Goal: Task Accomplishment & Management: Complete application form

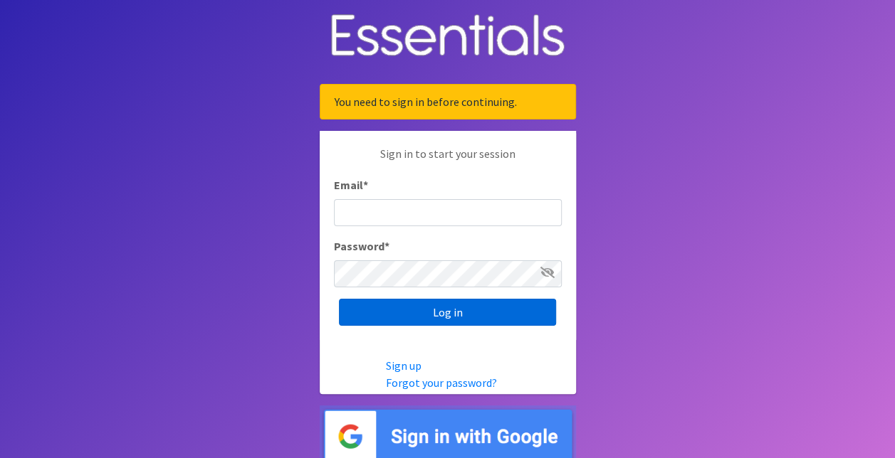
type input "[EMAIL_ADDRESS][DOMAIN_NAME]"
click at [415, 300] on input "Log in" at bounding box center [447, 312] width 217 height 27
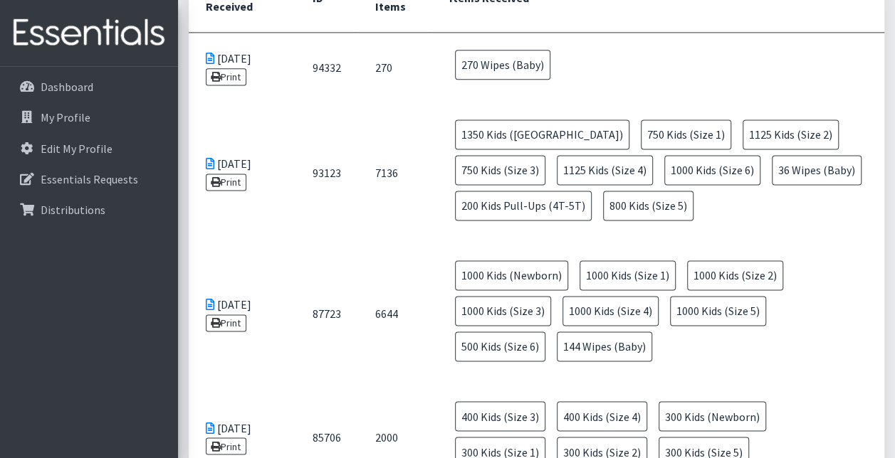
scroll to position [854, 0]
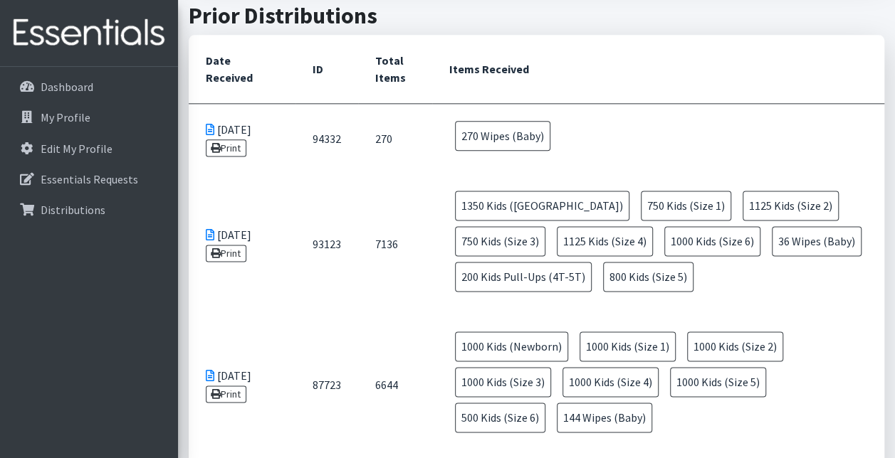
click at [665, 315] on td "1000 Kids (Newborn) 1000 Kids (Size 1) 1000 Kids (Size 2) 1000 Kids (Size 3) 10…" at bounding box center [658, 385] width 452 height 141
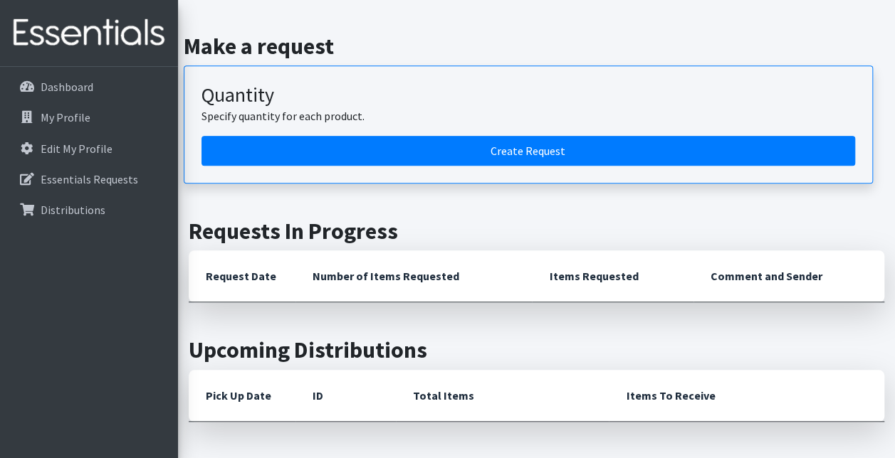
scroll to position [285, 0]
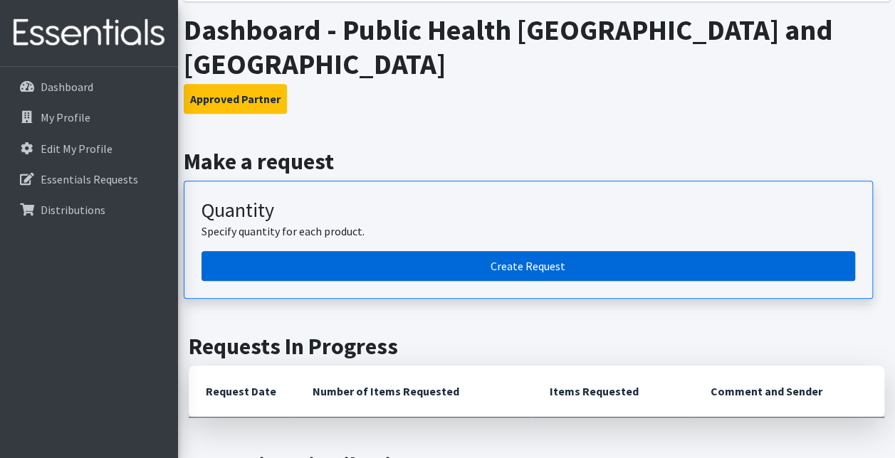
click at [470, 251] on link "Create Request" at bounding box center [527, 266] width 653 height 30
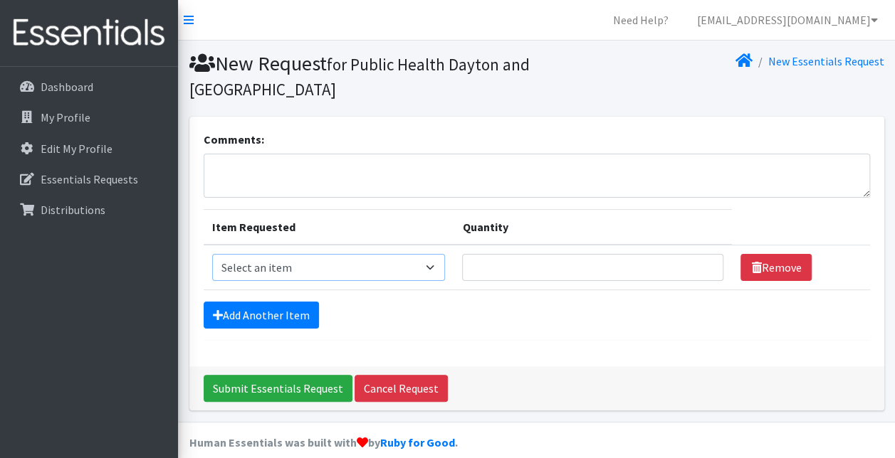
click at [431, 263] on select "Select an item 1 month period supply kit Kids (Newborn) Kids (Size 1) Kids (Siz…" at bounding box center [328, 267] width 233 height 27
select select "15056"
click at [212, 254] on select "Select an item 1 month period supply kit Kids (Newborn) Kids (Size 1) Kids (Siz…" at bounding box center [328, 267] width 233 height 27
click at [550, 264] on input "Quantity" at bounding box center [592, 267] width 261 height 27
type input "1000"
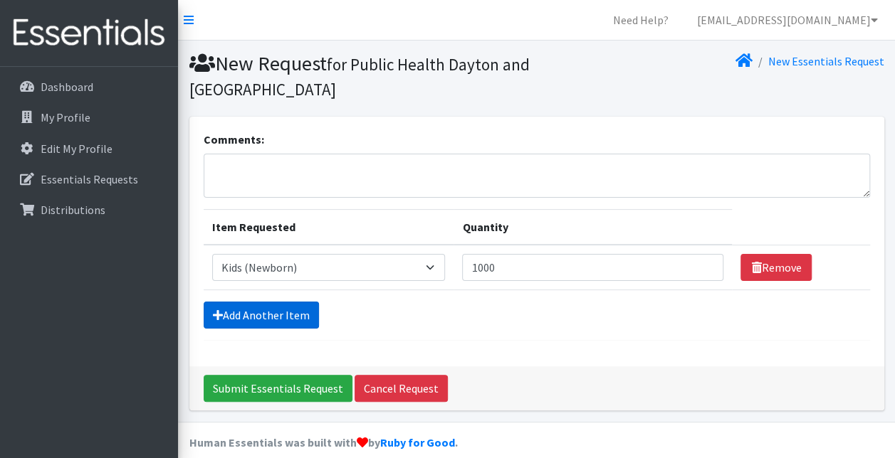
click at [275, 313] on link "Add Another Item" at bounding box center [261, 315] width 115 height 27
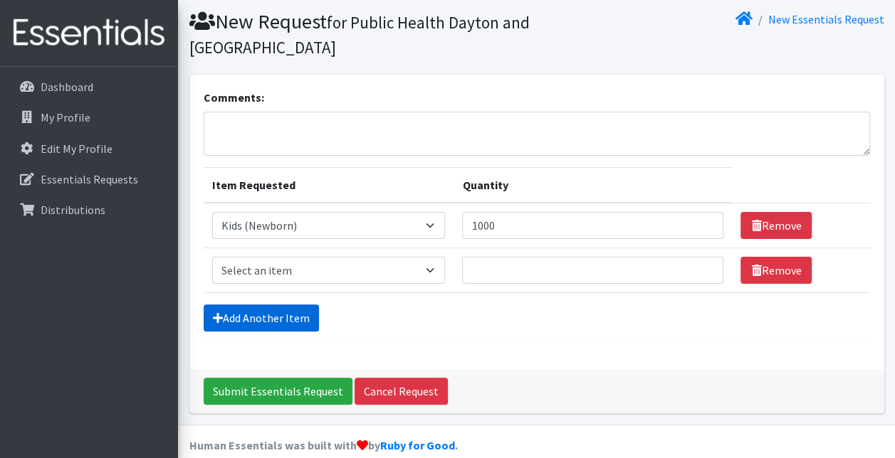
scroll to position [60, 0]
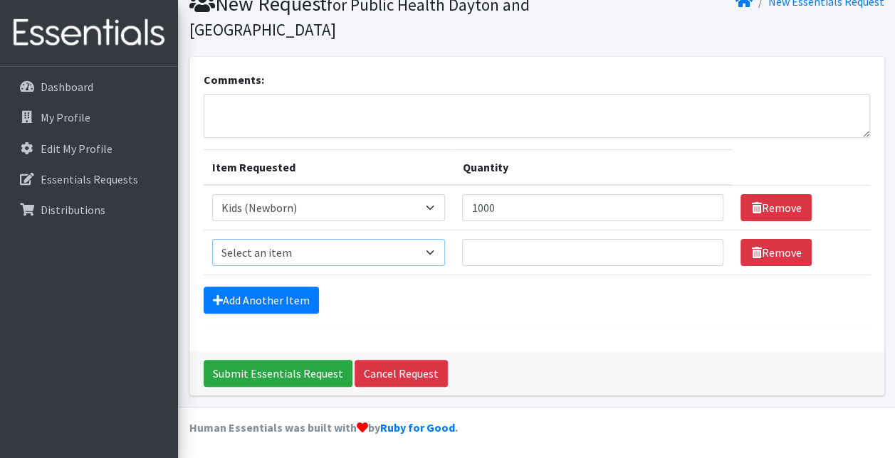
click at [438, 253] on select "Select an item 1 month period supply kit Kids (Newborn) Kids (Size 1) Kids (Siz…" at bounding box center [328, 252] width 233 height 27
select select "15041"
click at [212, 239] on select "Select an item 1 month period supply kit Kids (Newborn) Kids (Size 1) Kids (Siz…" at bounding box center [328, 252] width 233 height 27
click at [490, 246] on input "Quantity" at bounding box center [592, 252] width 261 height 27
type input "1000"
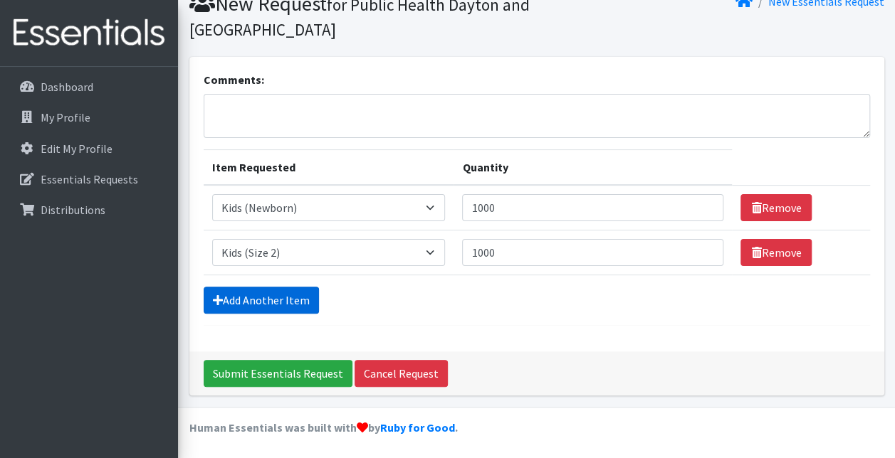
click at [283, 290] on link "Add Another Item" at bounding box center [261, 300] width 115 height 27
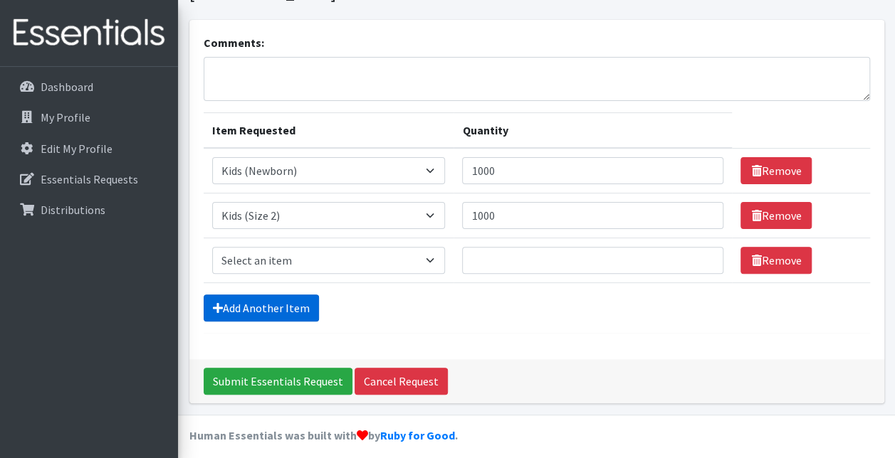
scroll to position [104, 0]
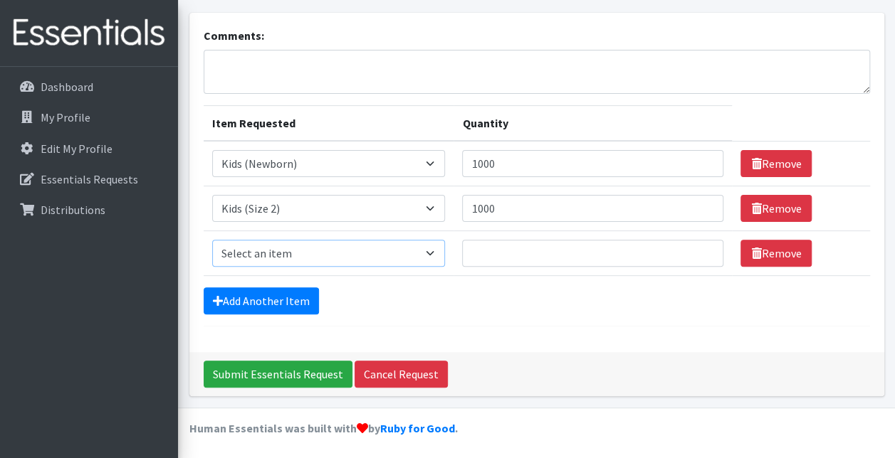
click at [436, 249] on select "Select an item 1 month period supply kit Kids (Newborn) Kids (Size 1) Kids (Siz…" at bounding box center [328, 253] width 233 height 27
select select "15071"
click at [212, 240] on select "Select an item 1 month period supply kit Kids (Newborn) Kids (Size 1) Kids (Siz…" at bounding box center [328, 253] width 233 height 27
click at [505, 249] on input "Quantity" at bounding box center [592, 253] width 261 height 27
type input "1000"
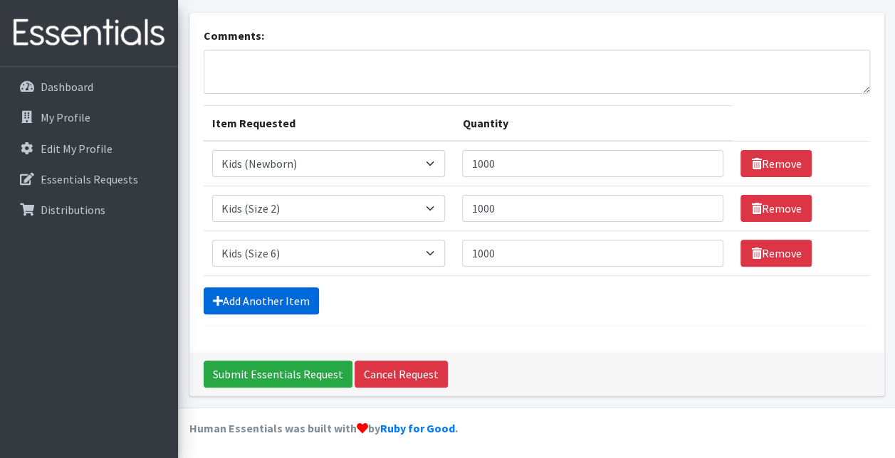
click at [276, 290] on link "Add Another Item" at bounding box center [261, 301] width 115 height 27
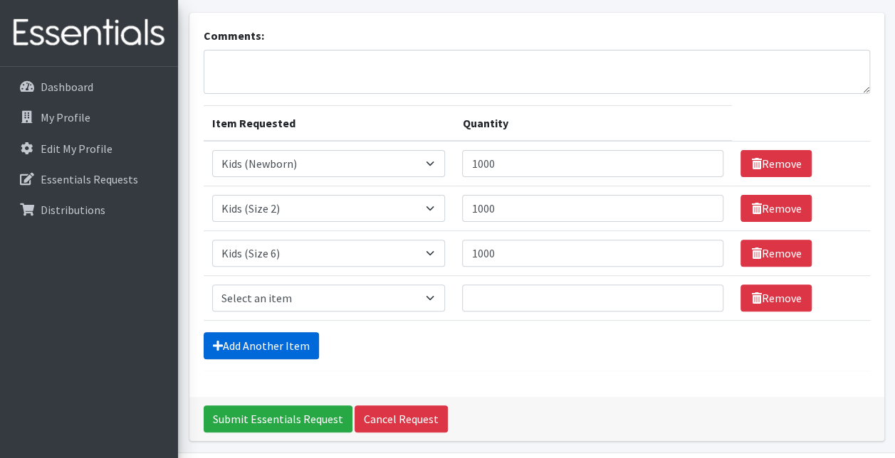
scroll to position [149, 0]
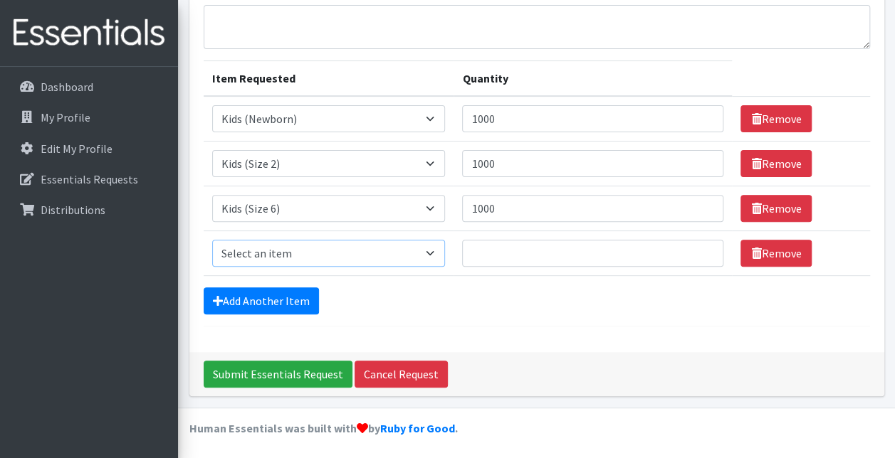
click at [259, 248] on select "Select an item 1 month period supply kit Kids (Newborn) Kids (Size 1) Kids (Siz…" at bounding box center [328, 253] width 233 height 27
select select "15074"
click at [212, 240] on select "Select an item 1 month period supply kit Kids (Newborn) Kids (Size 1) Kids (Siz…" at bounding box center [328, 253] width 233 height 27
click at [478, 259] on input "Quantity" at bounding box center [592, 253] width 261 height 27
type input "500"
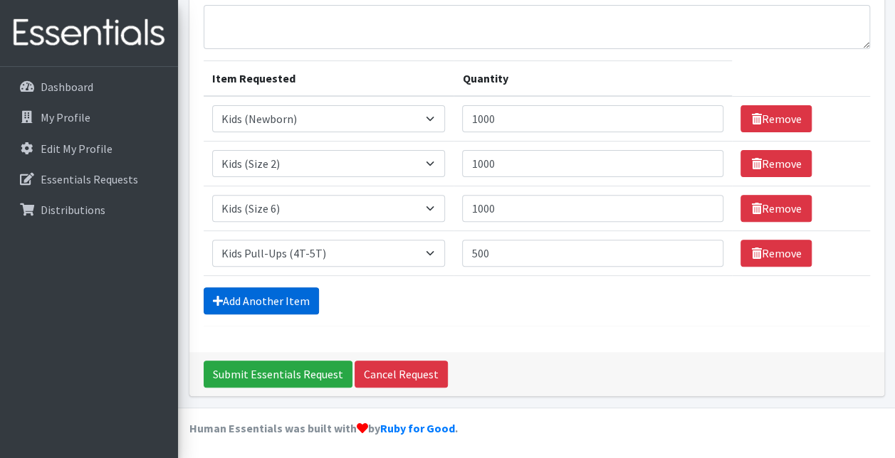
click at [290, 292] on link "Add Another Item" at bounding box center [261, 301] width 115 height 27
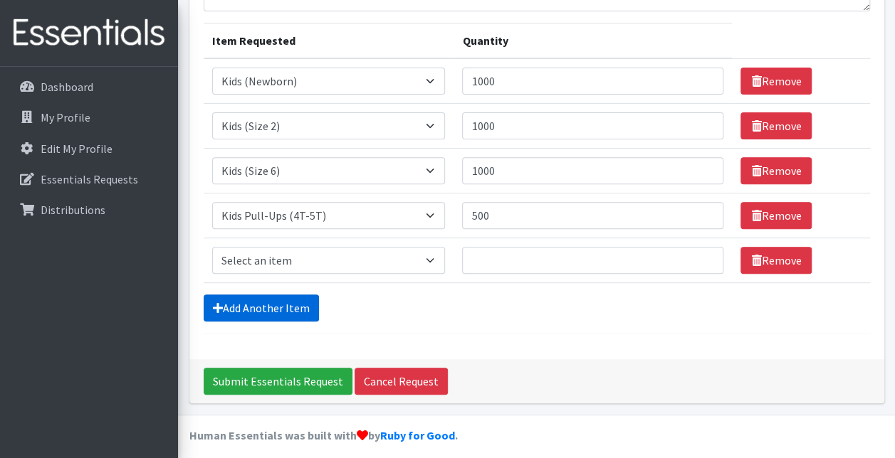
scroll to position [194, 0]
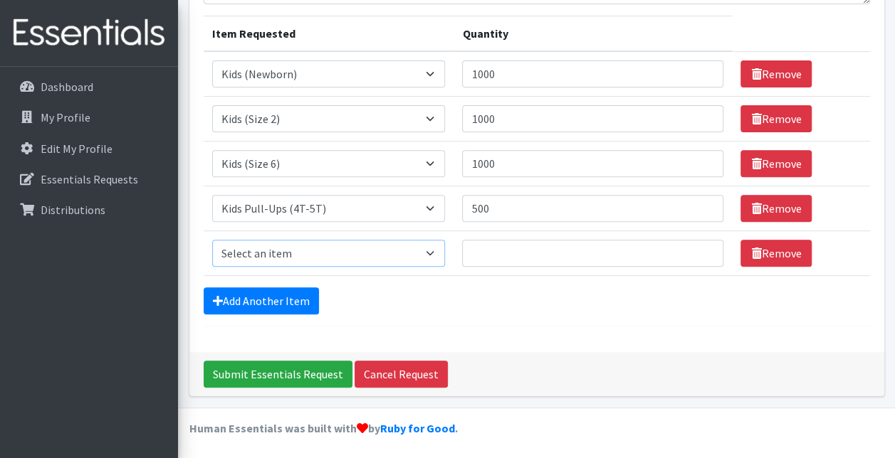
click at [433, 250] on select "Select an item 1 month period supply kit Kids (Newborn) Kids (Size 1) Kids (Siz…" at bounding box center [328, 253] width 233 height 27
click at [473, 314] on form "Comments: Item Requested Quantity Item Requested Select an item 1 month period …" at bounding box center [537, 131] width 666 height 389
click at [769, 250] on link "Remove" at bounding box center [775, 253] width 71 height 27
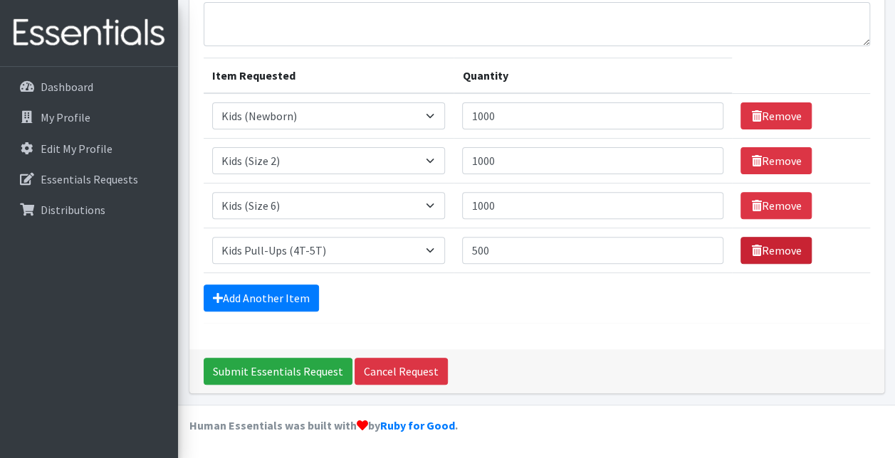
scroll to position [149, 0]
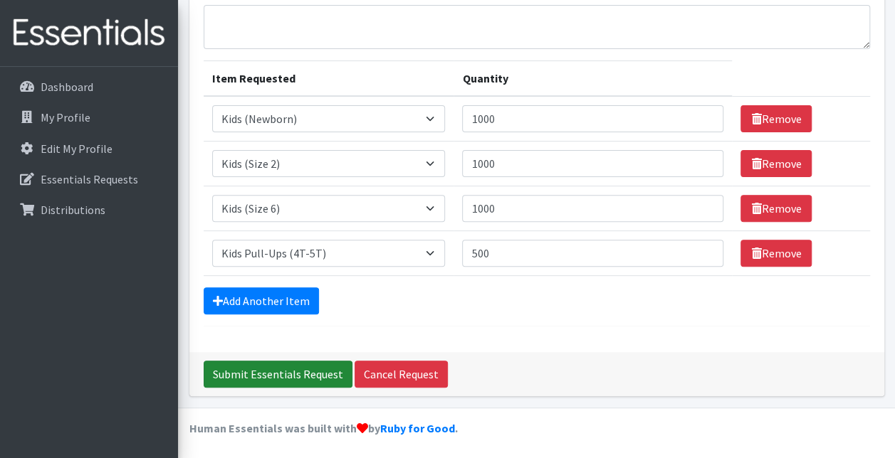
click at [292, 366] on input "Submit Essentials Request" at bounding box center [278, 374] width 149 height 27
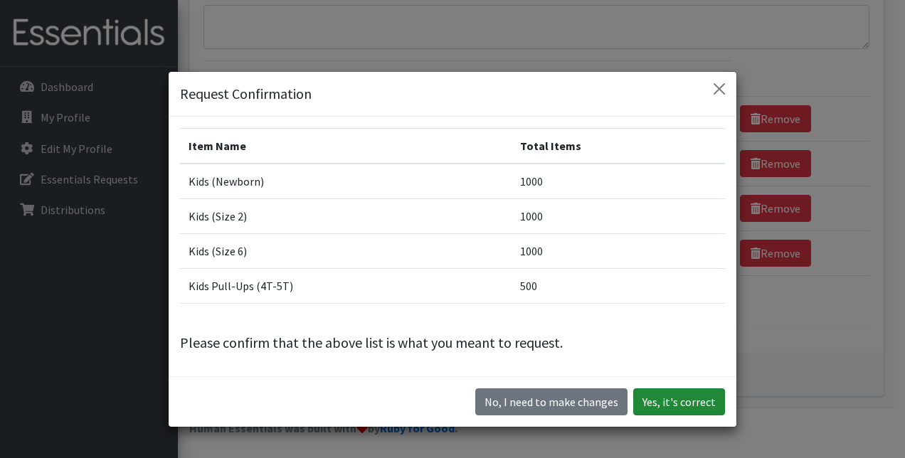
click at [648, 401] on button "Yes, it's correct" at bounding box center [679, 402] width 92 height 27
